Goal: Information Seeking & Learning: Learn about a topic

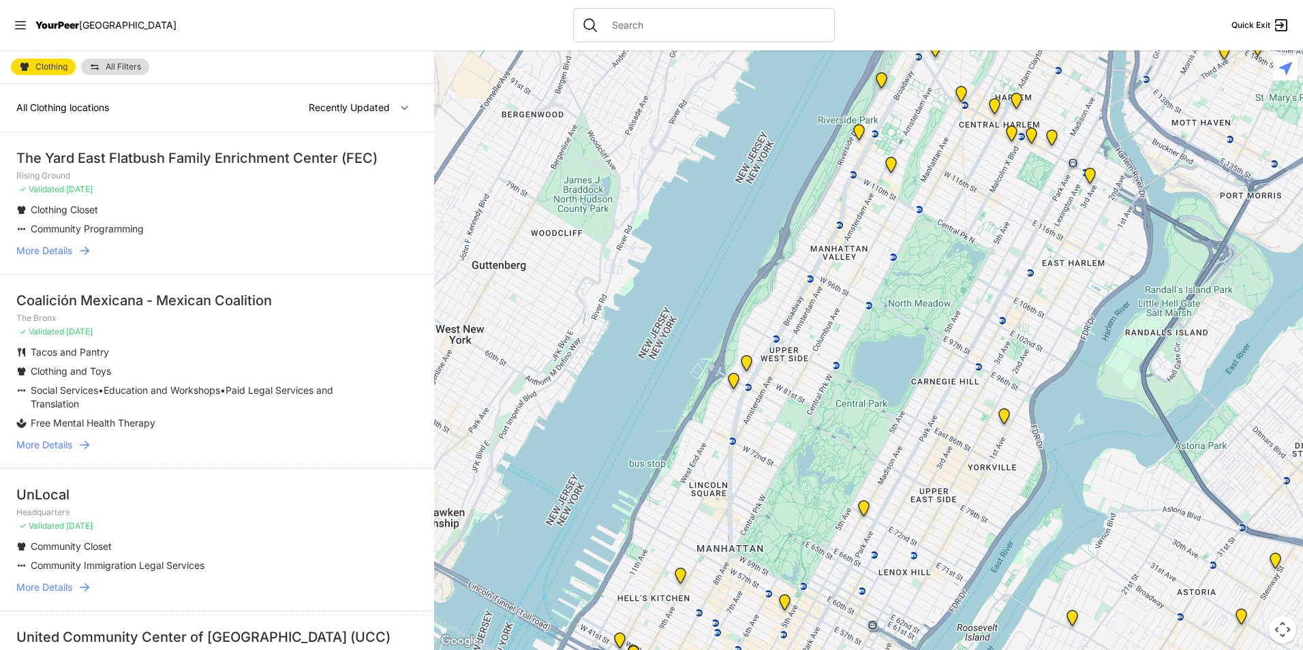
click at [41, 247] on span "More Details" at bounding box center [44, 251] width 56 height 14
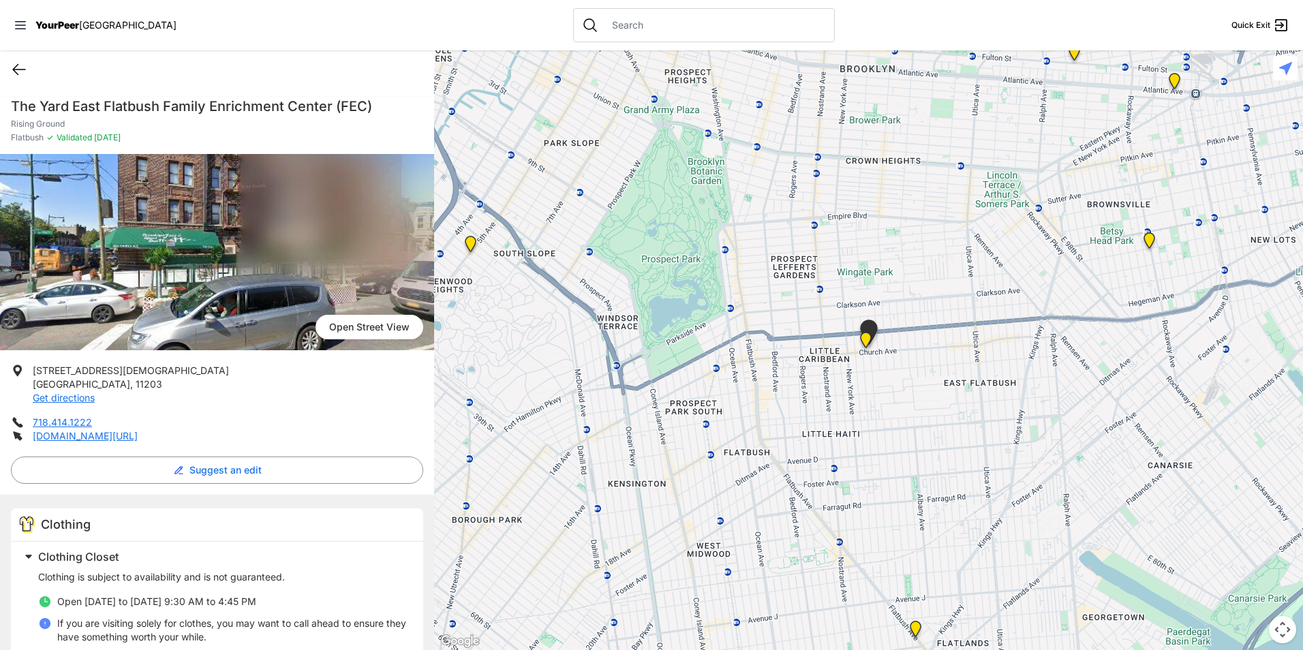
click at [17, 67] on icon at bounding box center [19, 69] width 16 height 16
select select "recentlyUpdated"
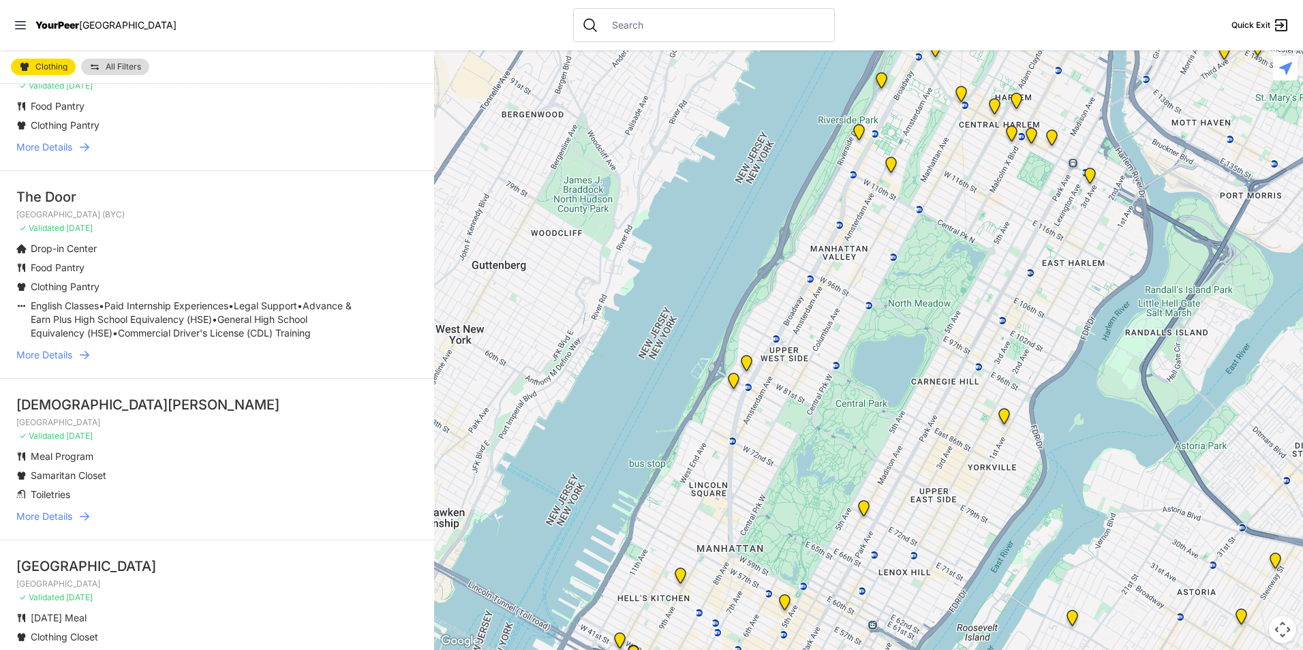
scroll to position [818, 0]
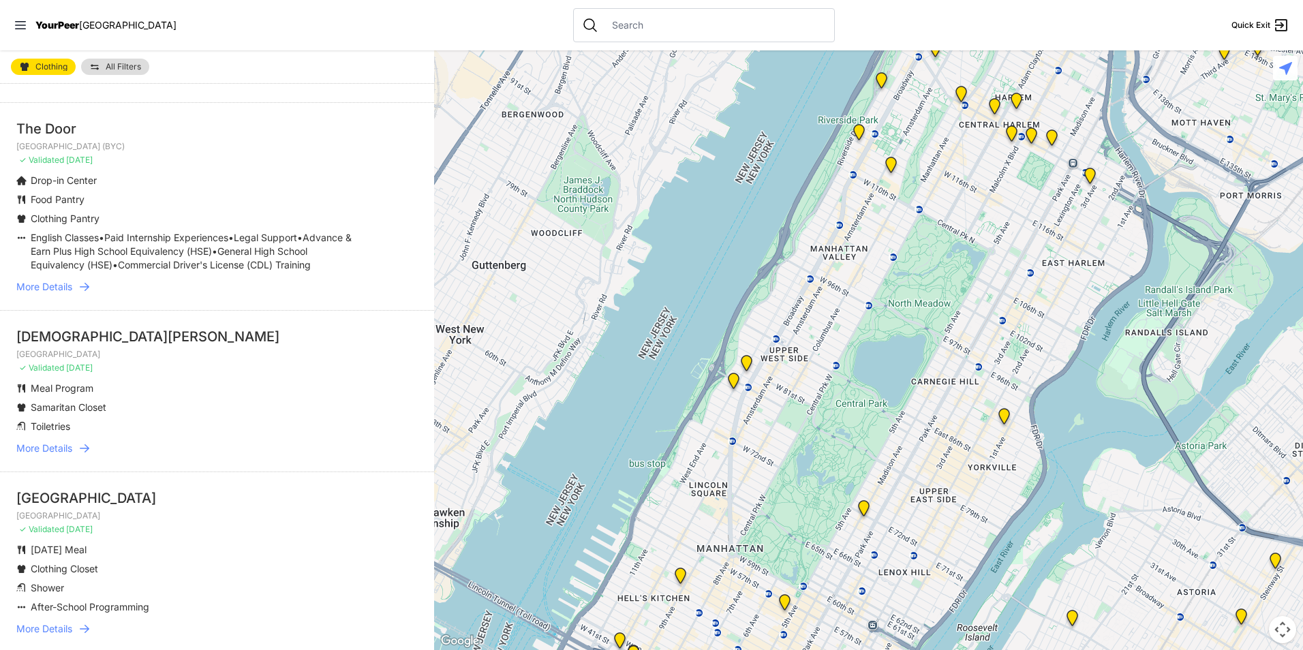
click at [54, 455] on span "More Details" at bounding box center [44, 449] width 56 height 14
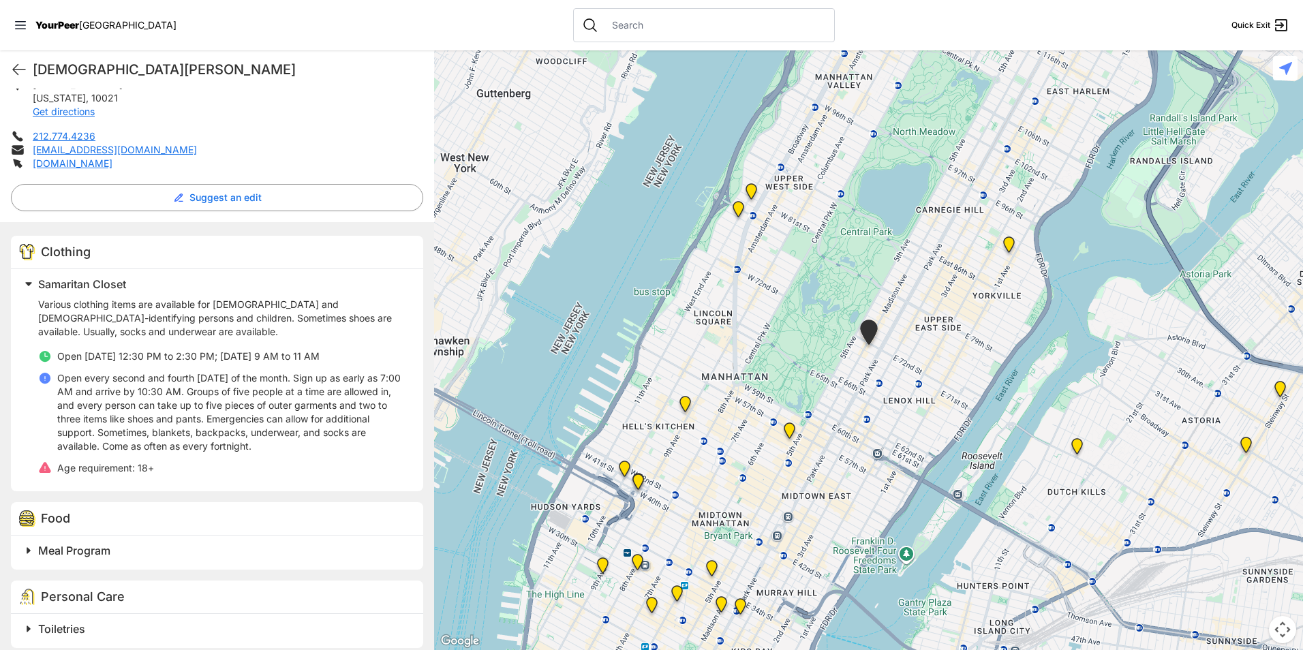
scroll to position [298, 0]
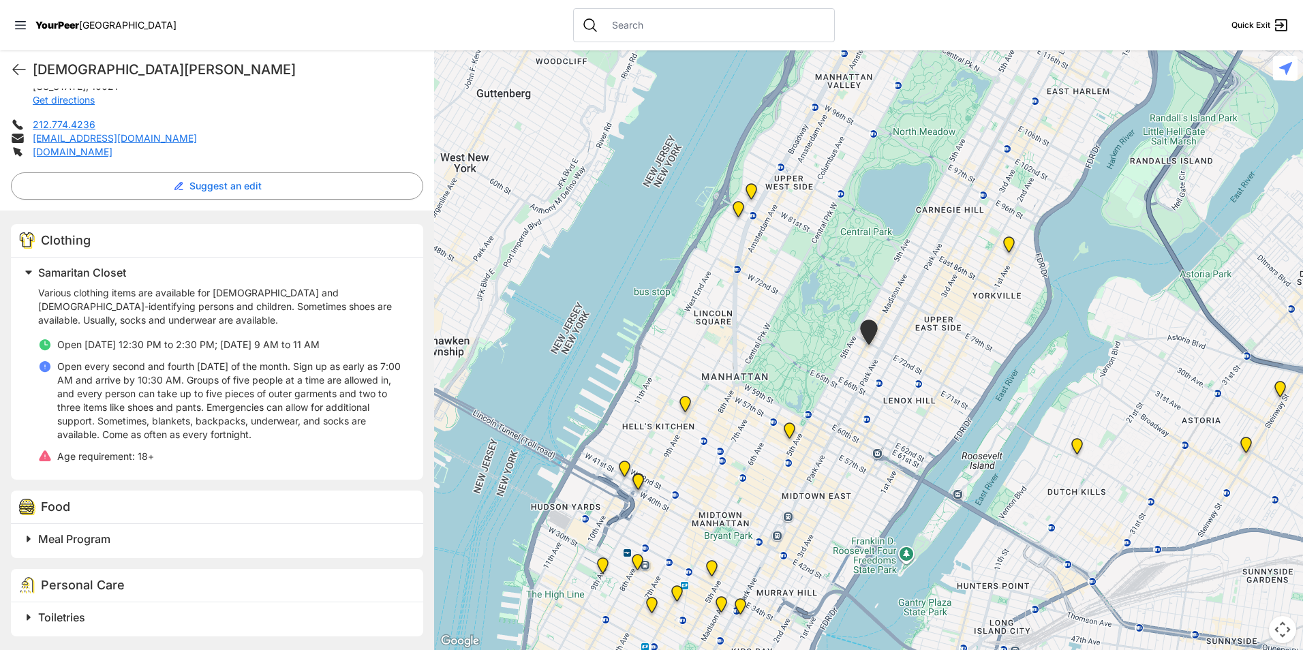
click at [25, 617] on span at bounding box center [199, 617] width 360 height 19
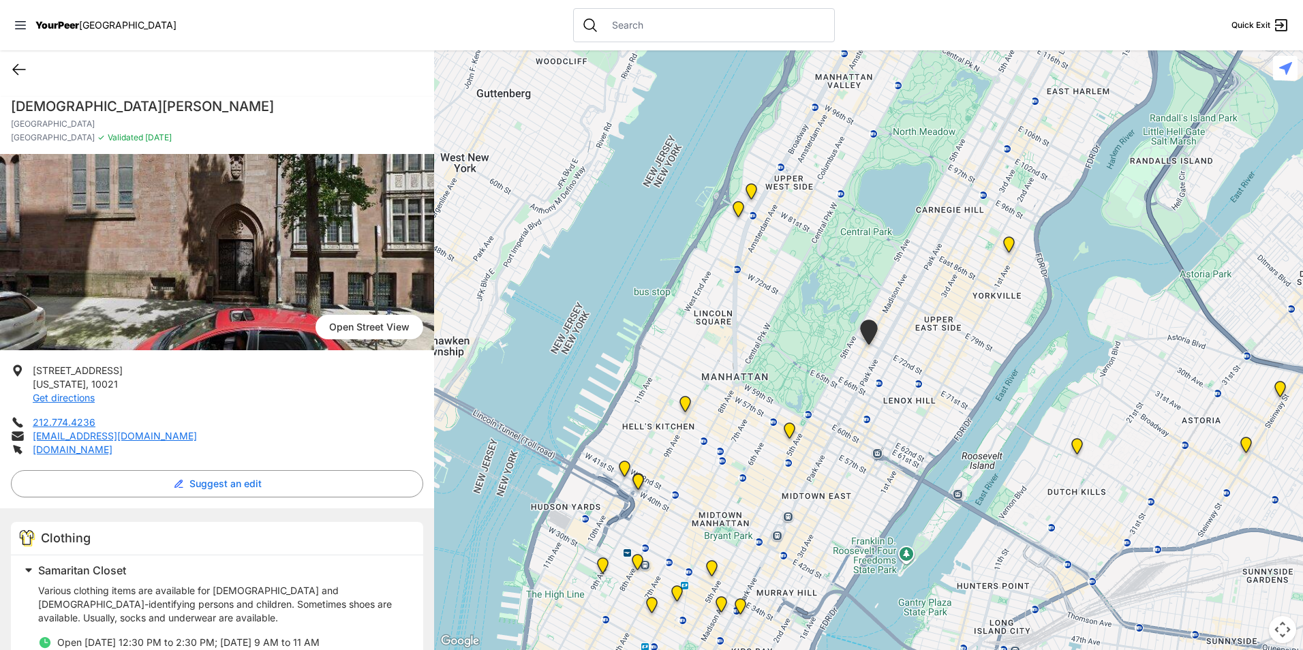
click at [16, 67] on icon at bounding box center [19, 70] width 12 height 10
select select "recentlyUpdated"
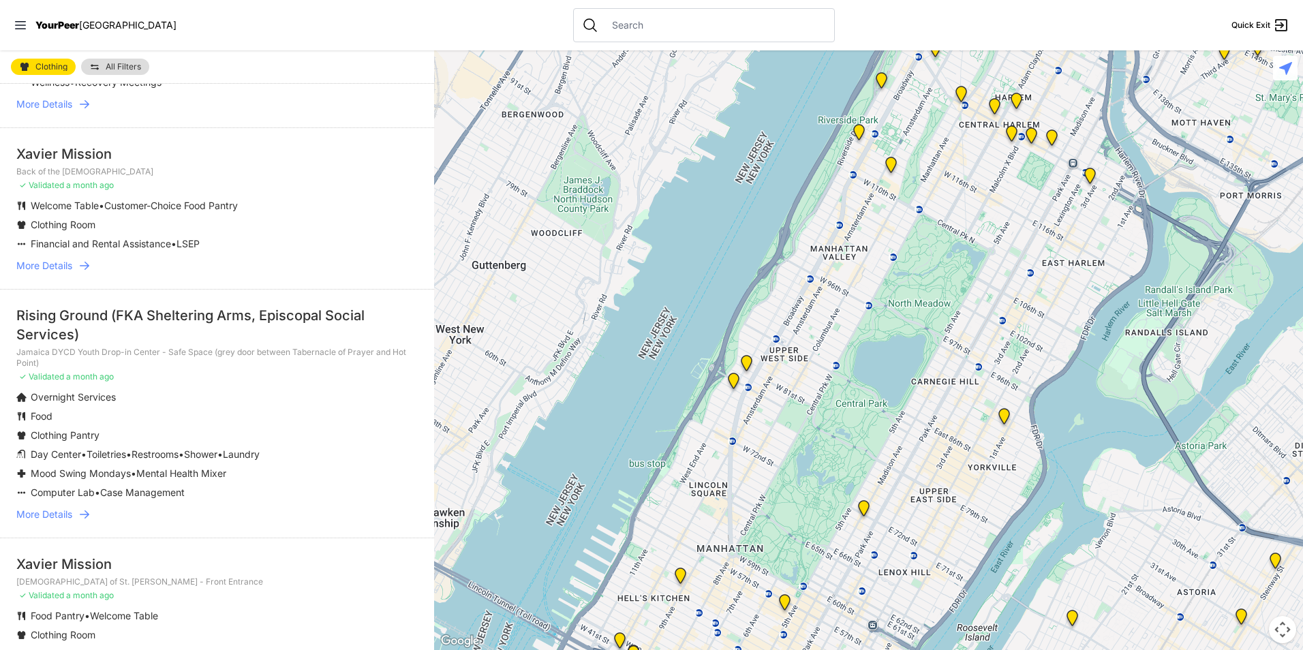
scroll to position [2386, 0]
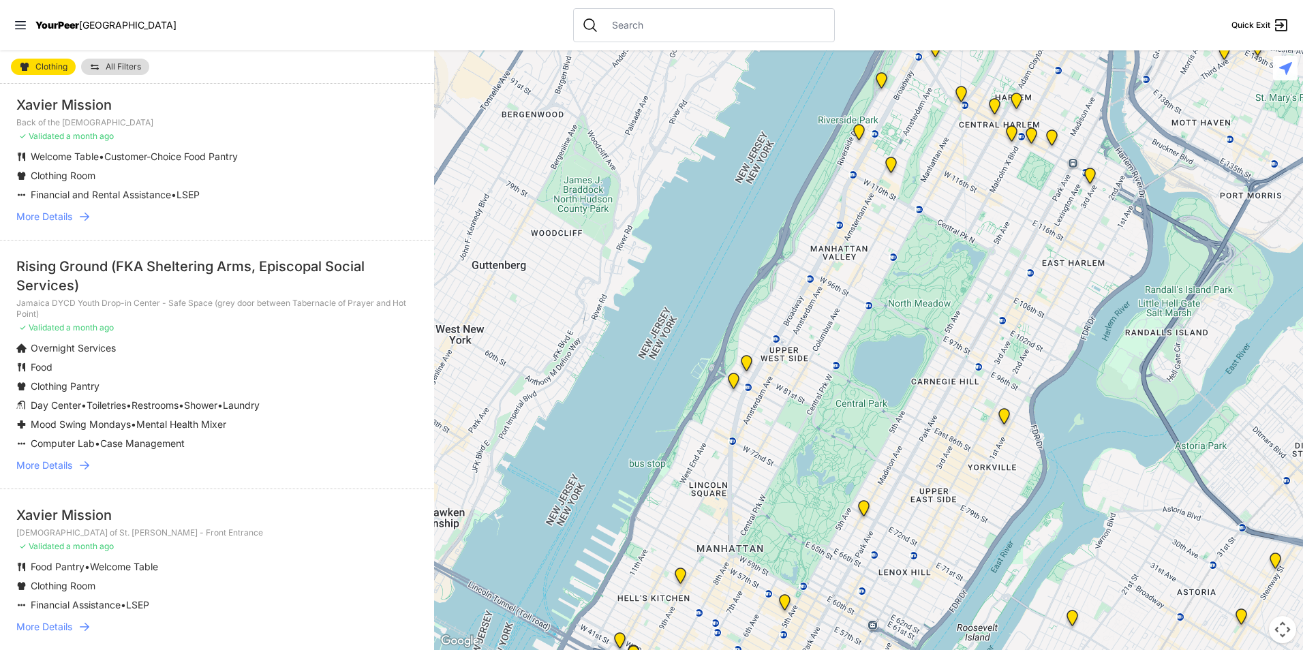
click at [56, 472] on span "More Details" at bounding box center [44, 466] width 56 height 14
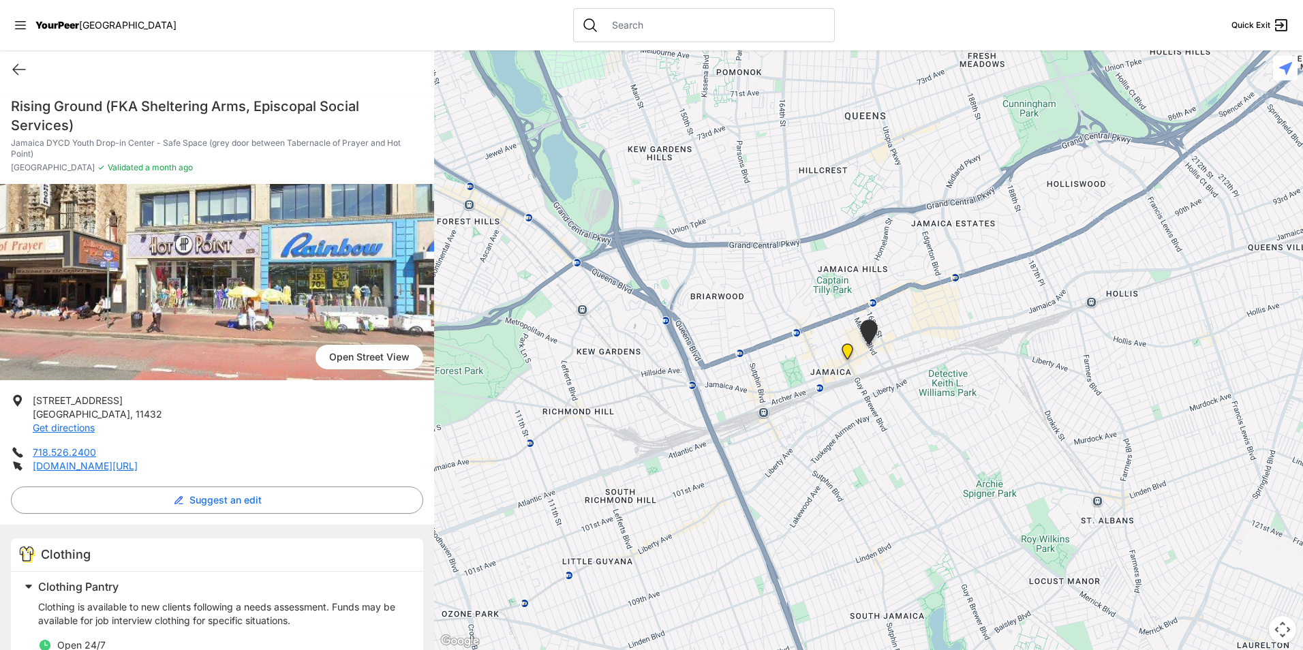
select select "recentlyUpdated"
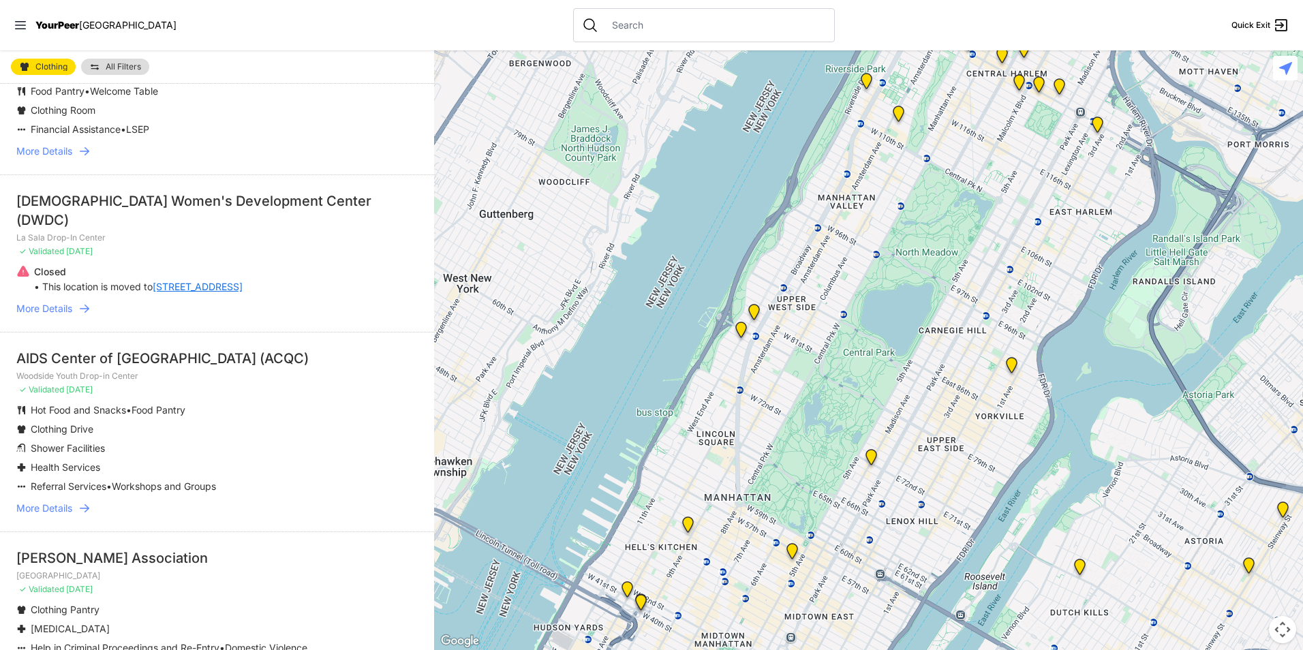
scroll to position [2863, 0]
